Goal: Task Accomplishment & Management: Use online tool/utility

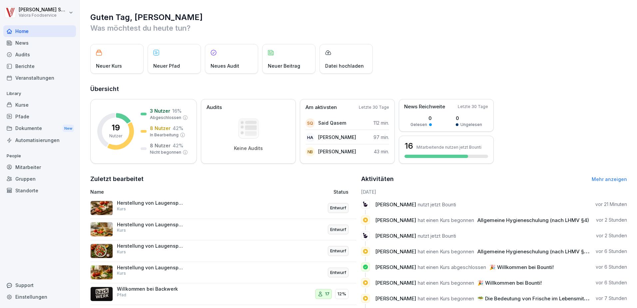
click at [159, 58] on div "Neuer Pfad" at bounding box center [174, 59] width 53 height 30
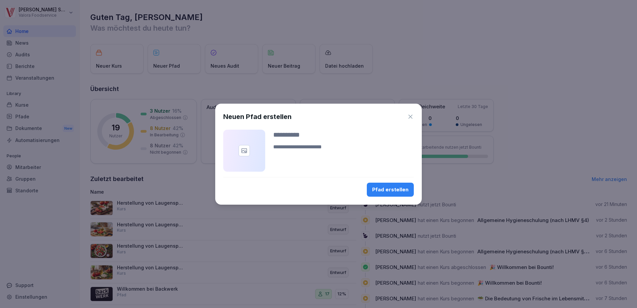
click at [410, 115] on icon "button" at bounding box center [410, 116] width 7 height 7
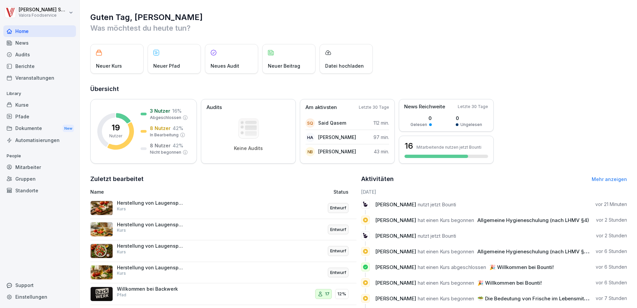
click at [34, 295] on div "Einstellungen" at bounding box center [39, 297] width 73 height 12
select select "**"
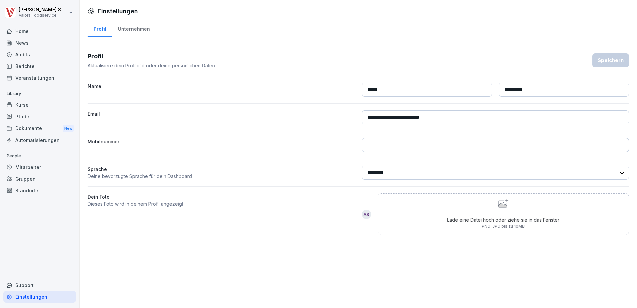
click at [110, 62] on p "Aktualisiere dein Profilbild oder deine persönlichen Daten" at bounding box center [151, 65] width 127 height 7
click at [114, 68] on p "Aktualisiere dein Profilbild oder deine persönlichen Daten" at bounding box center [151, 65] width 127 height 7
drag, startPoint x: 418, startPoint y: 61, endPoint x: 351, endPoint y: 63, distance: 66.7
click at [415, 63] on div "Profil Aktualisiere dein Profilbild oder deine persönlichen Daten Speichern" at bounding box center [359, 60] width 542 height 17
click at [177, 59] on h3 "Profil" at bounding box center [151, 56] width 127 height 9
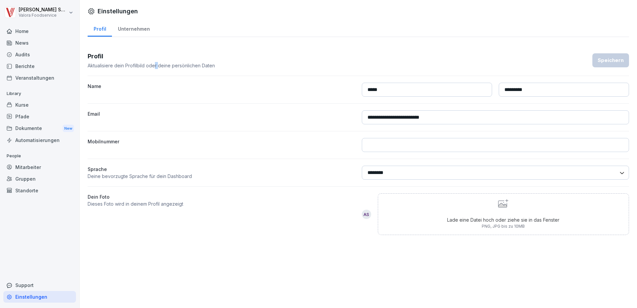
click at [154, 64] on div "Profil Aktualisiere dein Profilbild oder deine persönlichen Daten" at bounding box center [151, 60] width 127 height 17
drag, startPoint x: 154, startPoint y: 64, endPoint x: 132, endPoint y: 68, distance: 22.0
click at [132, 68] on p "Aktualisiere dein Profilbild oder deine persönlichen Daten" at bounding box center [151, 65] width 127 height 7
drag, startPoint x: 132, startPoint y: 68, endPoint x: 94, endPoint y: 58, distance: 39.4
click at [93, 59] on h3 "Profil" at bounding box center [151, 56] width 127 height 9
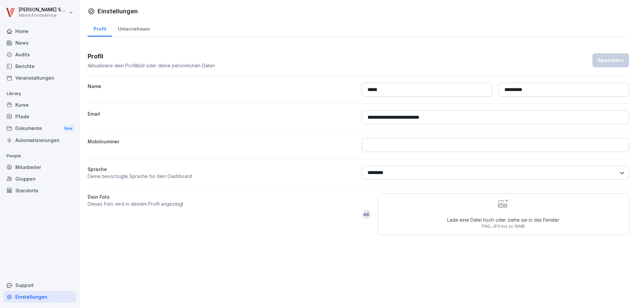
click at [500, 209] on div "Lade eine Datei hoch oder ziehe sie in das Fenster PNG, JPG bis zu 10MB" at bounding box center [503, 214] width 112 height 30
click at [21, 129] on div "Dokumente New" at bounding box center [39, 128] width 73 height 12
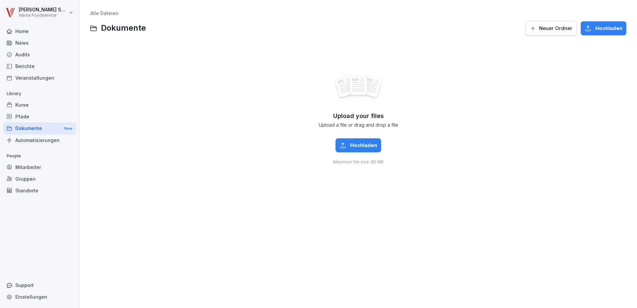
click at [29, 116] on div "Pfade" at bounding box center [39, 117] width 73 height 12
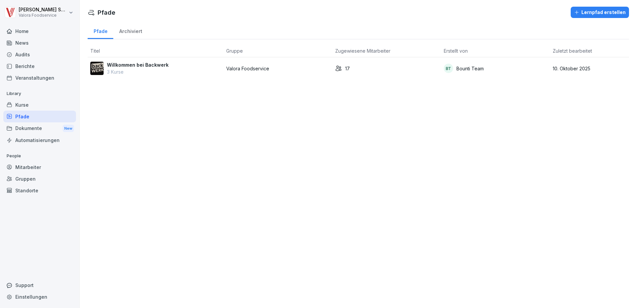
click at [129, 31] on div "Archiviert" at bounding box center [130, 30] width 35 height 17
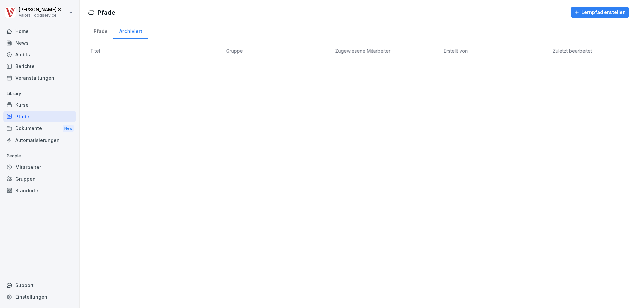
click at [102, 31] on div "Pfade" at bounding box center [101, 30] width 26 height 17
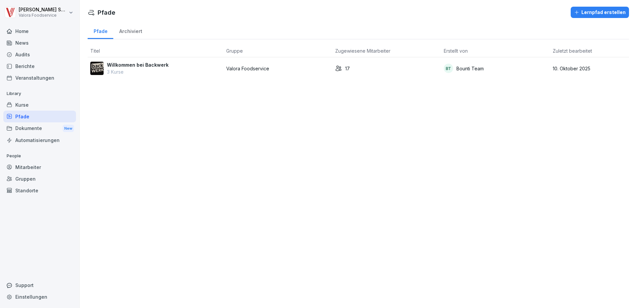
click at [126, 64] on p "Willkommen bei Backwerk" at bounding box center [138, 64] width 62 height 7
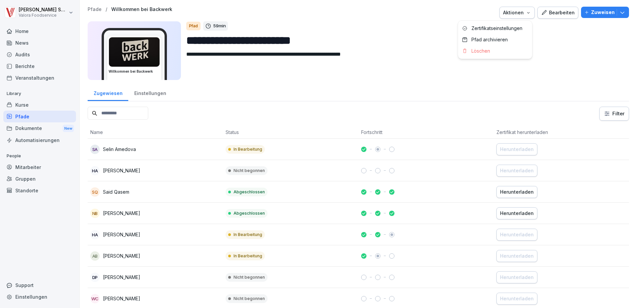
click at [526, 12] on icon "button" at bounding box center [528, 12] width 5 height 5
click at [271, 76] on html "**********" at bounding box center [318, 154] width 637 height 308
click at [20, 106] on div "Kurse" at bounding box center [39, 105] width 73 height 12
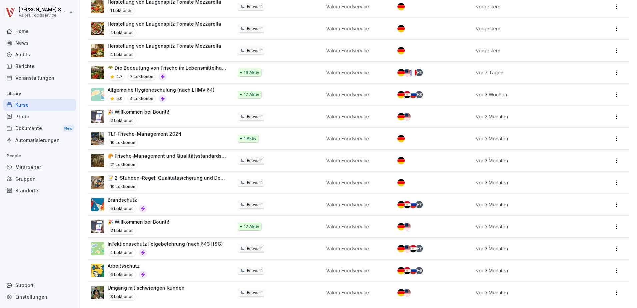
scroll to position [130, 0]
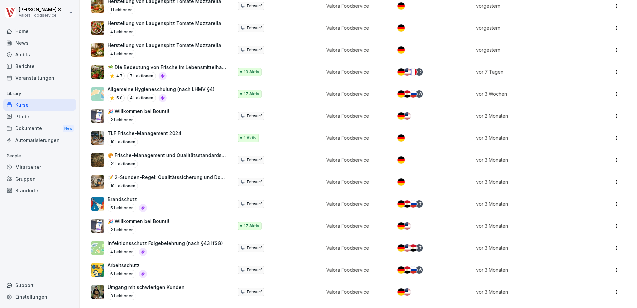
click at [138, 218] on p "🎉 Willkommen bei Bounti!" at bounding box center [139, 221] width 62 height 7
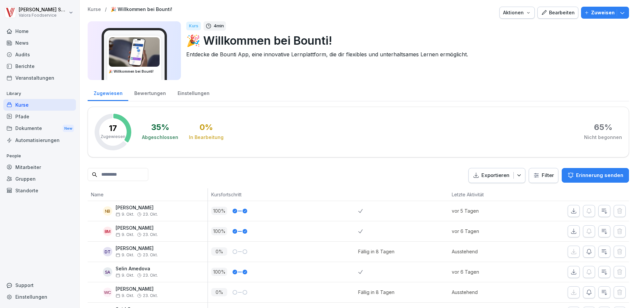
click at [154, 94] on div "Bewertungen" at bounding box center [149, 92] width 43 height 17
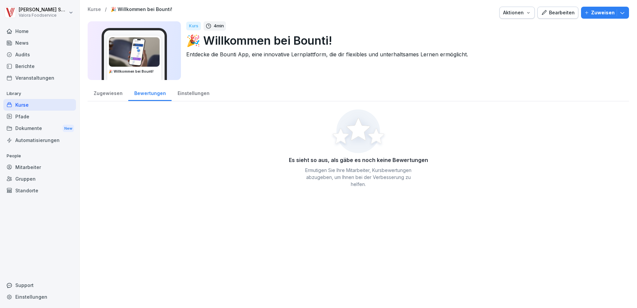
click at [184, 93] on div "Einstellungen" at bounding box center [194, 92] width 44 height 17
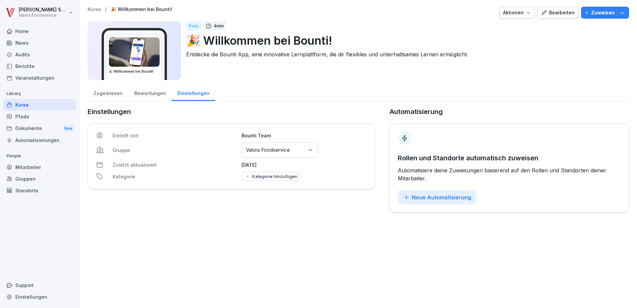
click at [106, 91] on div "Zugewiesen" at bounding box center [108, 92] width 41 height 17
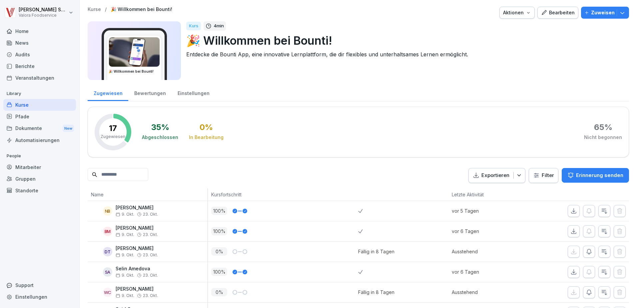
click at [19, 106] on div "Kurse" at bounding box center [39, 105] width 73 height 12
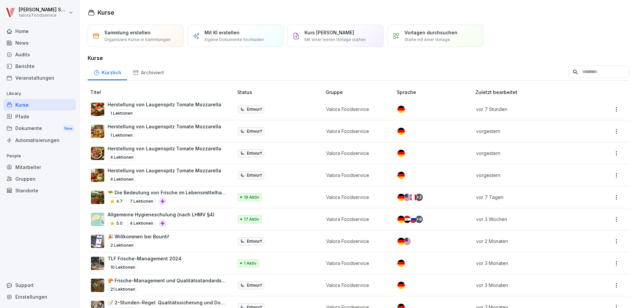
click at [404, 35] on div "Vorlagen durchsuchen Starte mit einer Vorlage" at bounding box center [436, 36] width 96 height 22
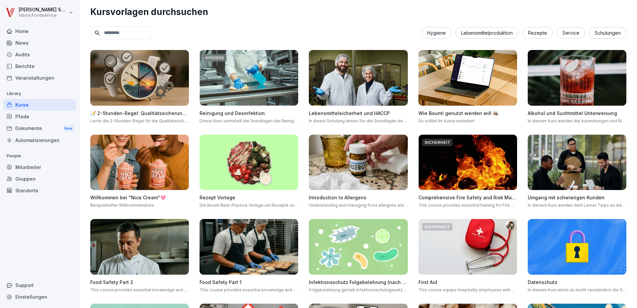
click at [259, 152] on img at bounding box center [249, 163] width 99 height 56
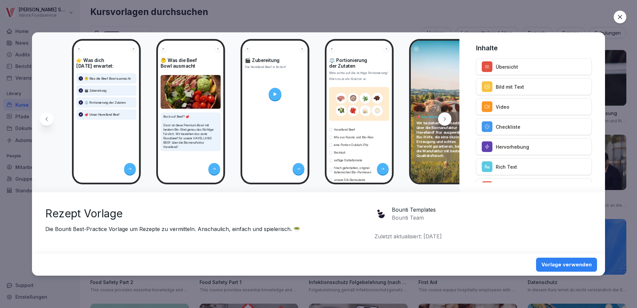
click at [624, 16] on div at bounding box center [620, 17] width 13 height 13
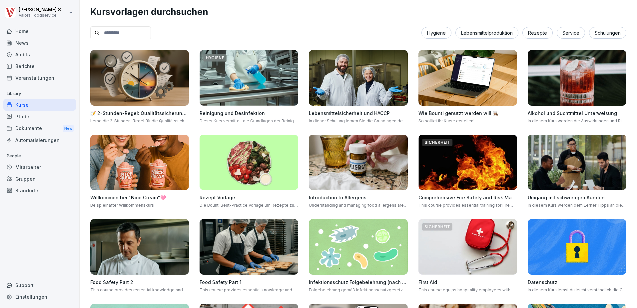
click at [532, 32] on div "Rezepte" at bounding box center [538, 33] width 30 height 12
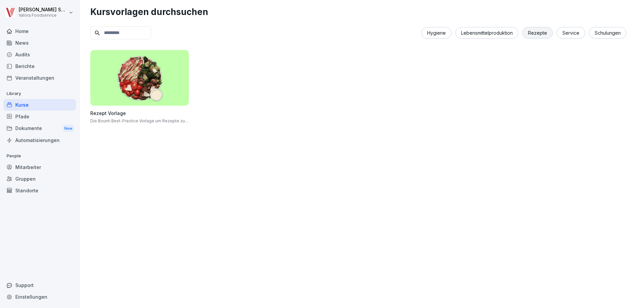
click at [29, 106] on div "Kurse" at bounding box center [39, 105] width 73 height 12
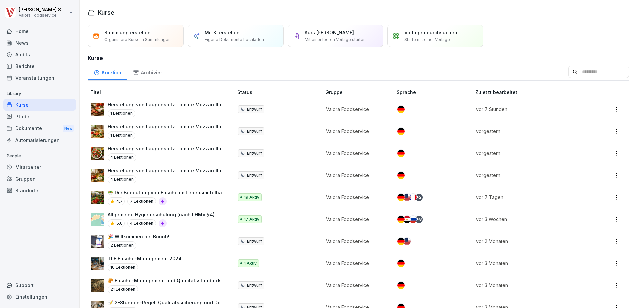
click at [328, 40] on p "Mit einer leeren Vorlage starten" at bounding box center [335, 40] width 61 height 6
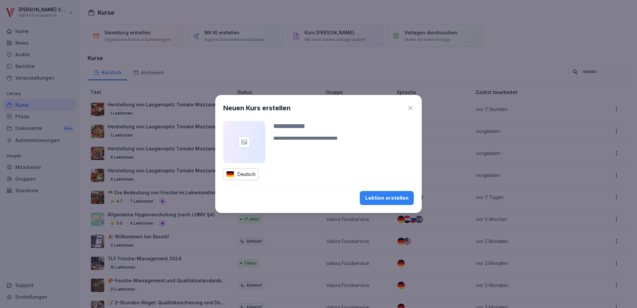
click at [372, 195] on div "Lektion erstellen" at bounding box center [386, 197] width 43 height 7
type input "**********"
click at [373, 194] on button "Lektion erstellen" at bounding box center [387, 198] width 54 height 14
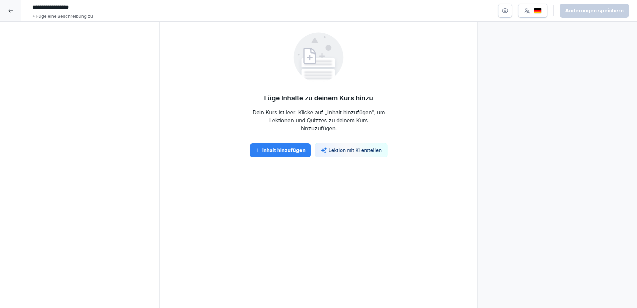
click at [282, 152] on div "Inhalt hinzufügen" at bounding box center [280, 150] width 50 height 7
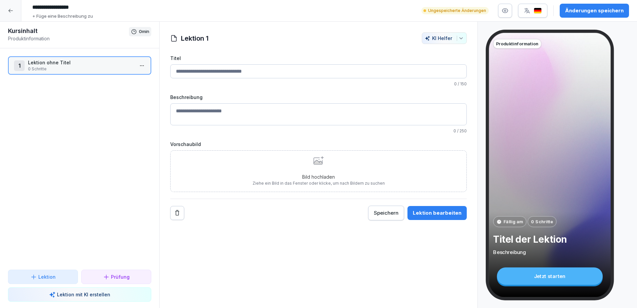
click at [33, 277] on icon at bounding box center [33, 277] width 7 height 7
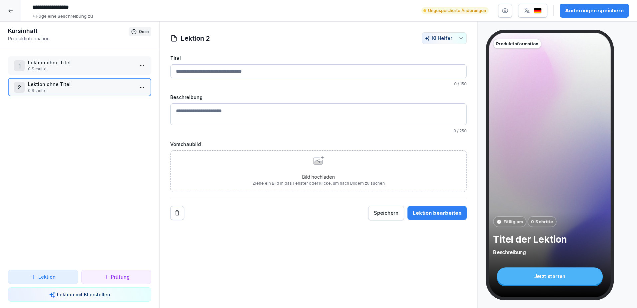
click at [236, 119] on textarea "Beschreibung" at bounding box center [318, 114] width 297 height 22
type textarea "*"
click at [456, 42] on button "KI Helfer" at bounding box center [444, 38] width 45 height 12
click at [81, 67] on p "0 Schritte" at bounding box center [81, 69] width 106 height 6
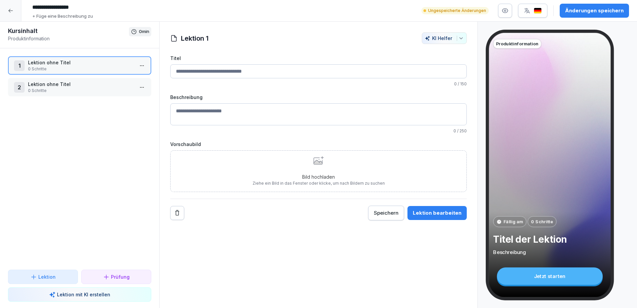
click at [85, 91] on p "0 Schritte" at bounding box center [81, 91] width 106 height 6
click at [205, 112] on textarea "Beschreibung" at bounding box center [318, 114] width 297 height 22
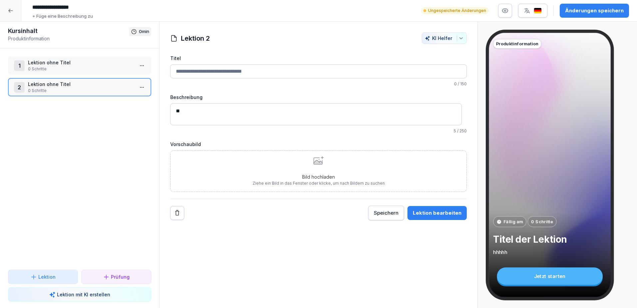
type textarea "*"
click at [56, 15] on p "+ Füge eine Beschreibung zu" at bounding box center [62, 16] width 61 height 7
click at [228, 71] on input "Titel" at bounding box center [318, 71] width 297 height 14
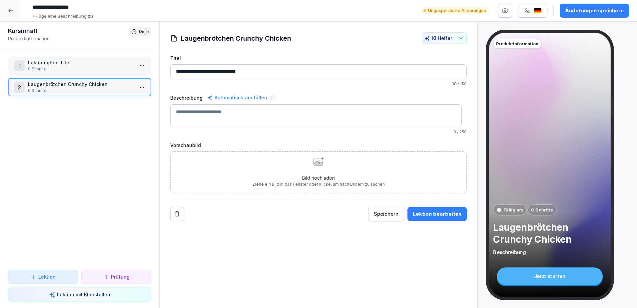
type input "**********"
click at [80, 67] on p "0 Schritte" at bounding box center [81, 69] width 106 height 6
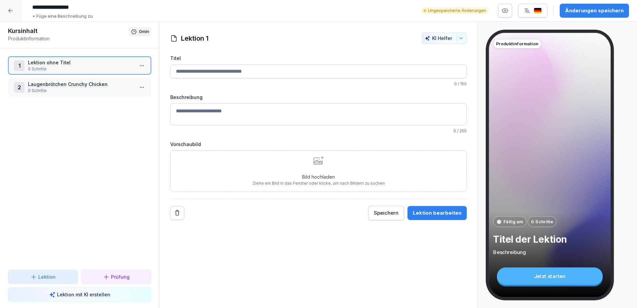
click at [78, 87] on p "Laugenbrötchen Crunchy Chicken" at bounding box center [81, 84] width 106 height 7
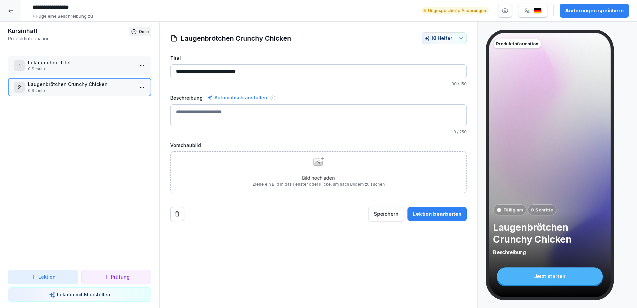
click at [61, 294] on p "Lektion mit KI erstellen" at bounding box center [83, 294] width 53 height 7
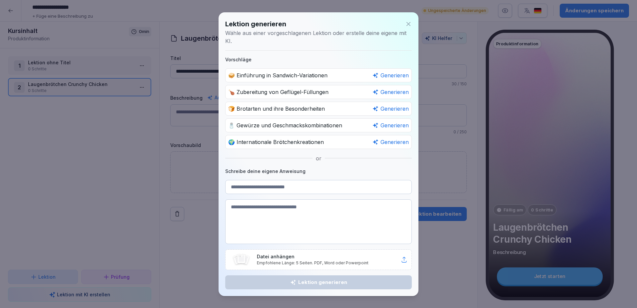
click at [408, 27] on icon at bounding box center [408, 24] width 7 height 7
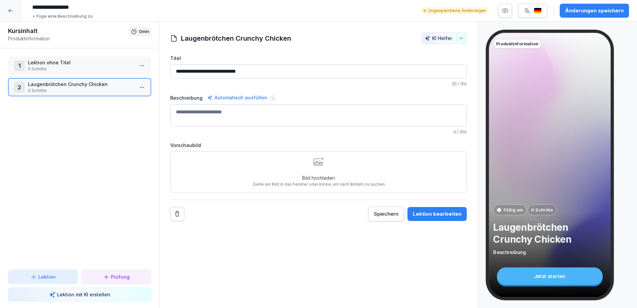
click at [11, 10] on icon at bounding box center [10, 10] width 5 height 5
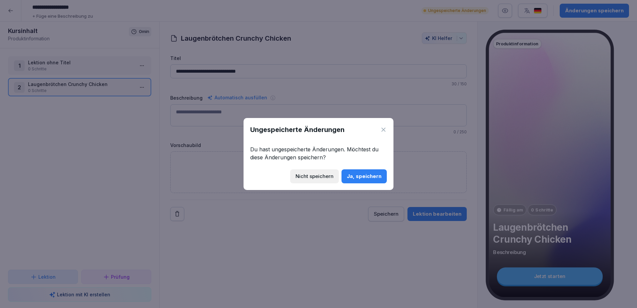
click at [315, 176] on div "Nicht speichern" at bounding box center [315, 176] width 38 height 7
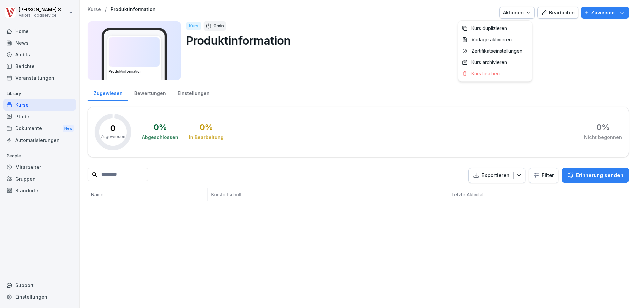
click at [527, 13] on icon "button" at bounding box center [528, 12] width 2 height 1
click at [489, 75] on p "Kurs löschen" at bounding box center [486, 74] width 28 height 6
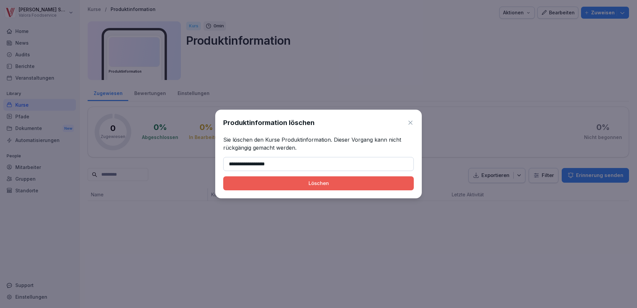
type input "**********"
click at [350, 180] on div "Löschen" at bounding box center [319, 183] width 180 height 7
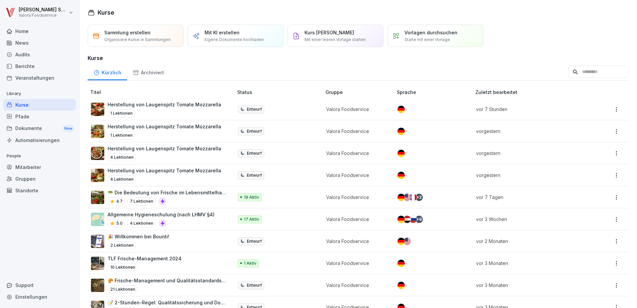
click at [23, 113] on div "Pfade" at bounding box center [39, 117] width 73 height 12
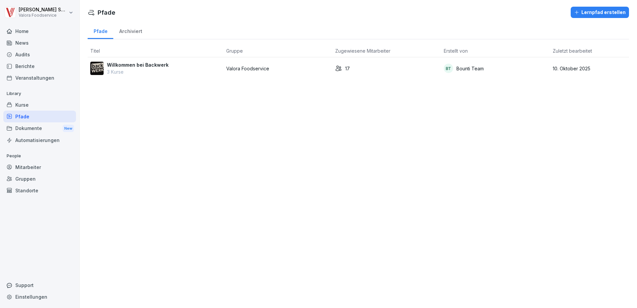
click at [26, 128] on div "Dokumente New" at bounding box center [39, 128] width 73 height 12
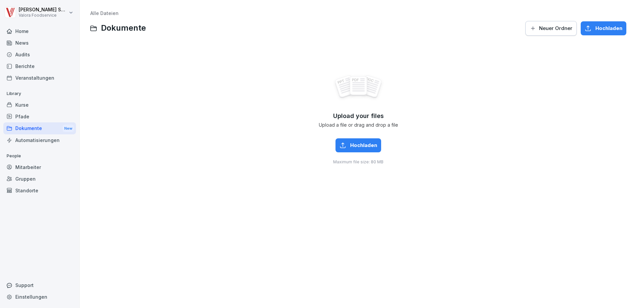
click at [54, 143] on div "Automatisierungen" at bounding box center [39, 140] width 73 height 12
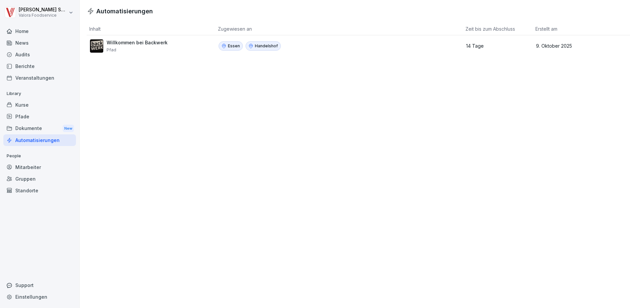
click at [21, 68] on div "Berichte" at bounding box center [39, 66] width 73 height 12
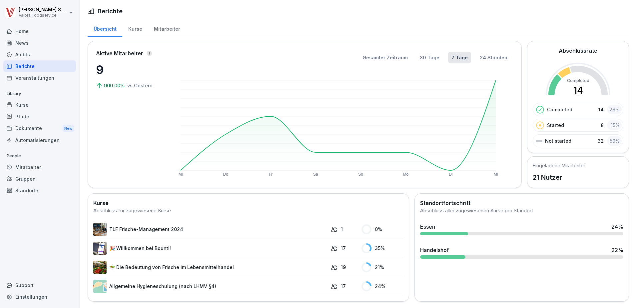
click at [28, 54] on div "Audits" at bounding box center [39, 55] width 73 height 12
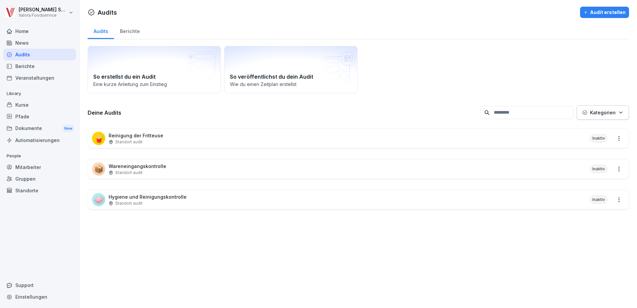
click at [32, 43] on div "News" at bounding box center [39, 43] width 73 height 12
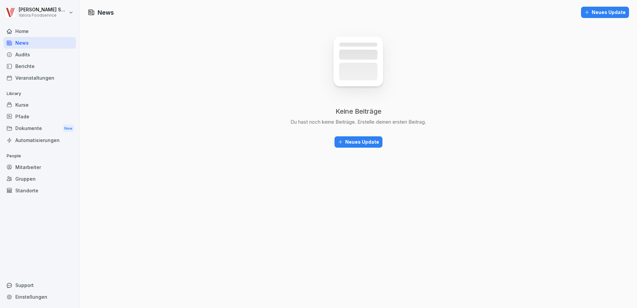
click at [31, 31] on div "Home" at bounding box center [39, 31] width 73 height 12
